Goal: Find contact information: Find contact information

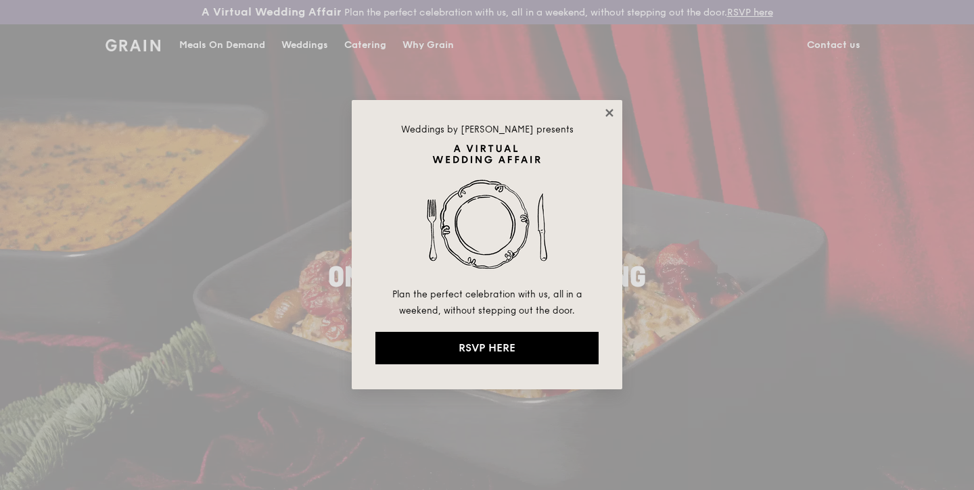
click at [613, 116] on icon at bounding box center [608, 112] width 7 height 7
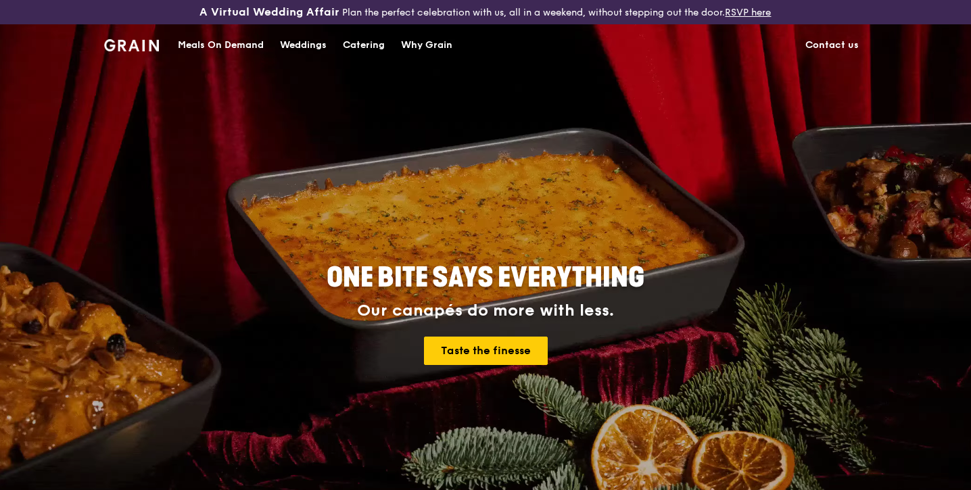
click at [306, 49] on div "Weddings" at bounding box center [303, 45] width 47 height 41
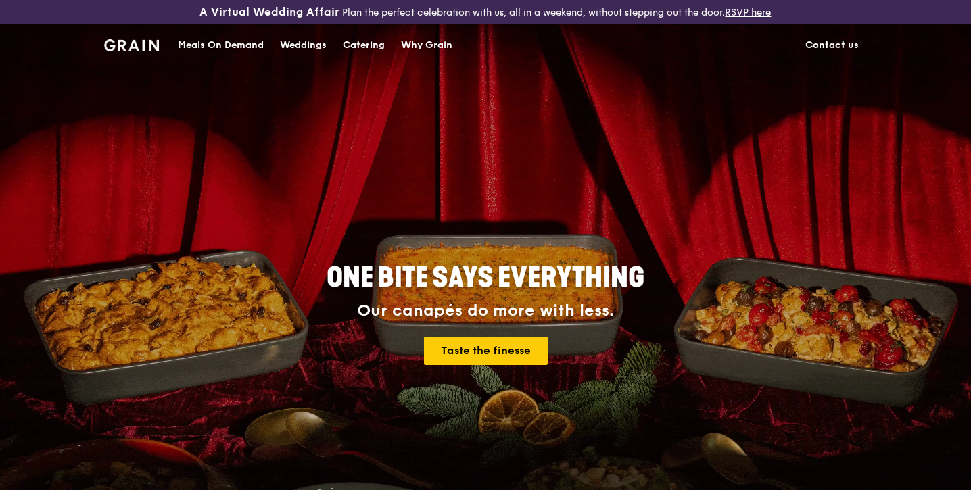
click at [845, 40] on link "Contact us" at bounding box center [832, 45] width 70 height 41
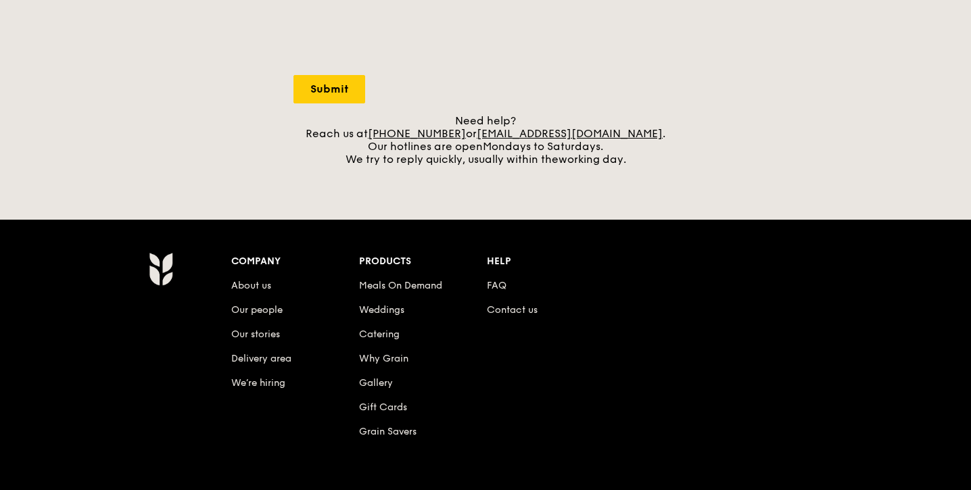
scroll to position [473, 0]
